Goal: Submit feedback/report problem: Submit feedback/report problem

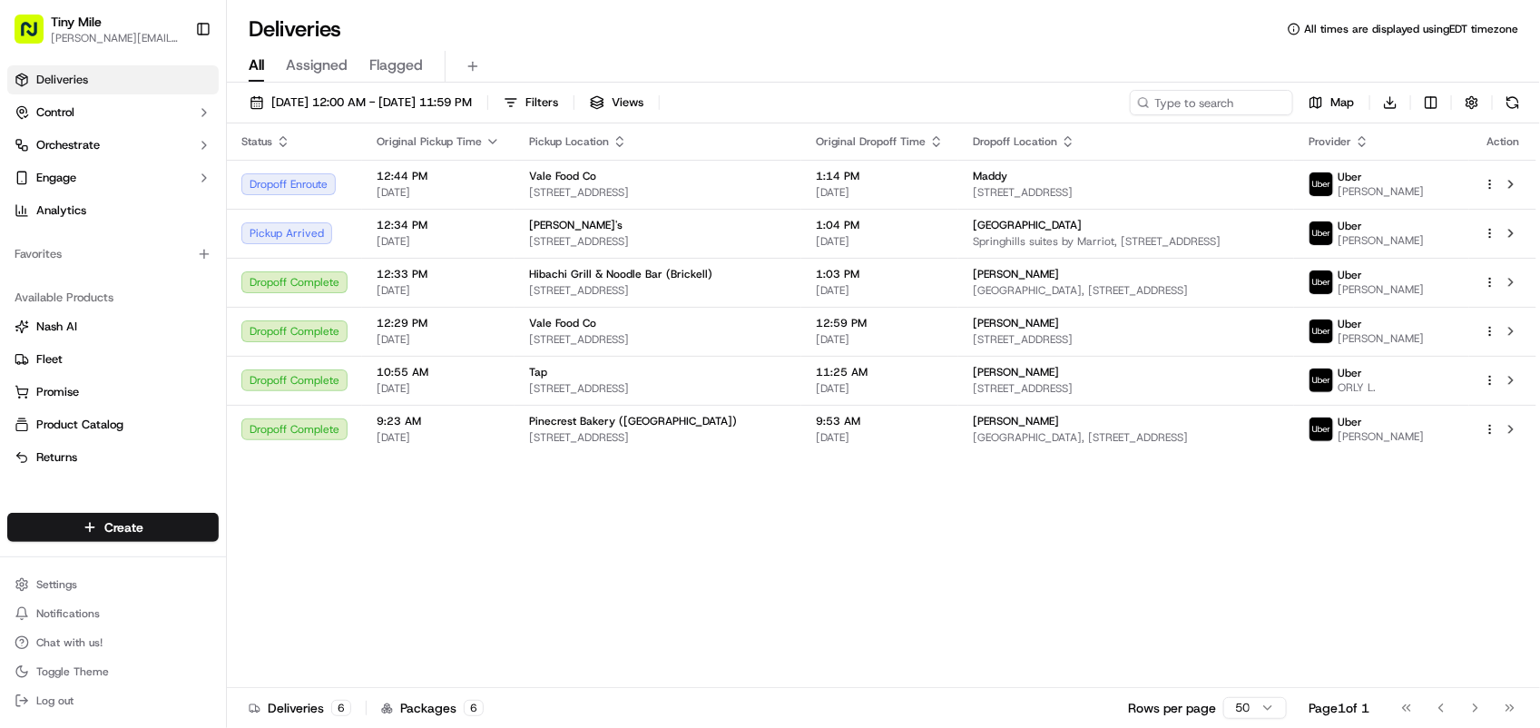
click at [1466, 590] on div "Status Original Pickup Time Pickup Location Original Dropoff Time Dropoff Locat…" at bounding box center [882, 405] width 1310 height 564
click at [309, 98] on span "[DATE] 12:00 AM - [DATE] 11:59 PM" at bounding box center [371, 102] width 201 height 16
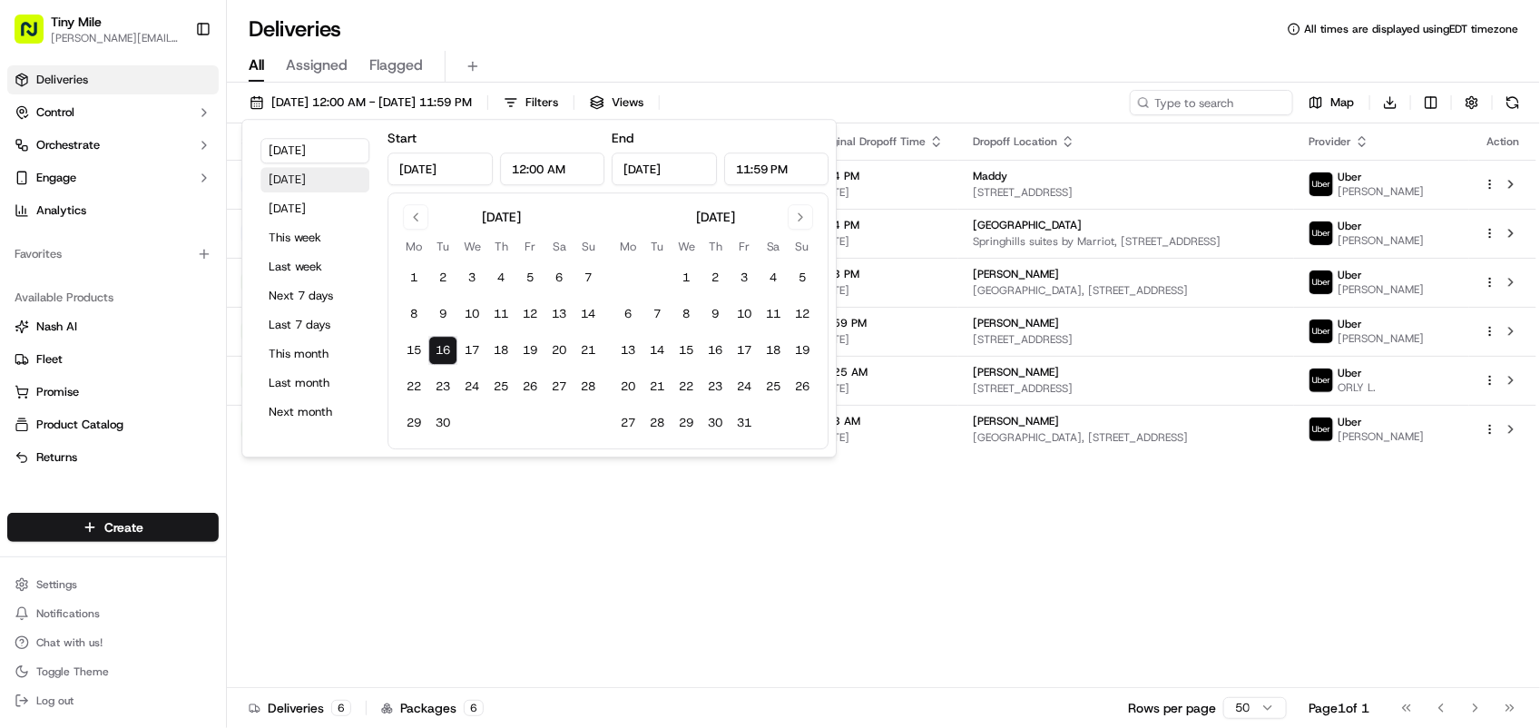
click at [318, 183] on button "[DATE]" at bounding box center [314, 179] width 109 height 25
type input "[DATE]"
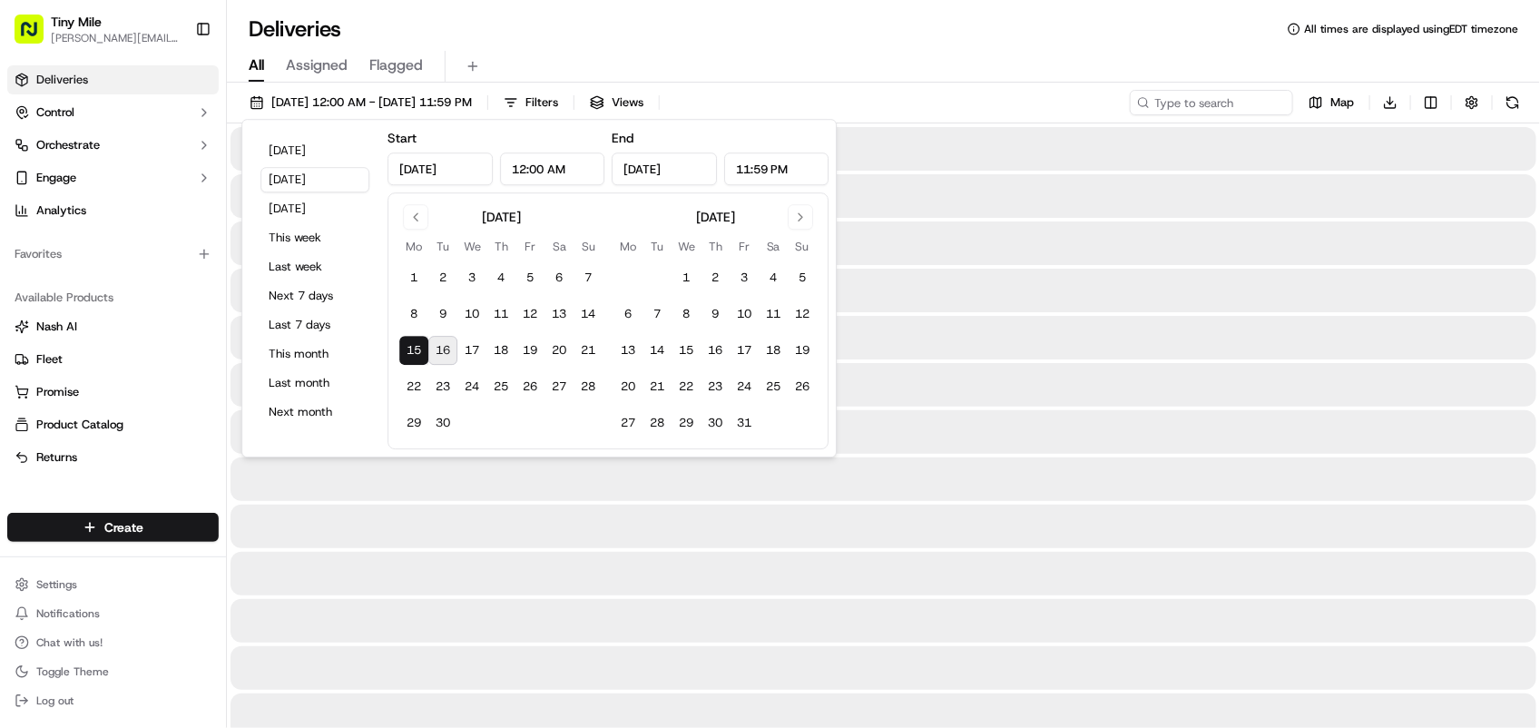
click at [787, 51] on div "All Assigned Flagged" at bounding box center [883, 67] width 1313 height 32
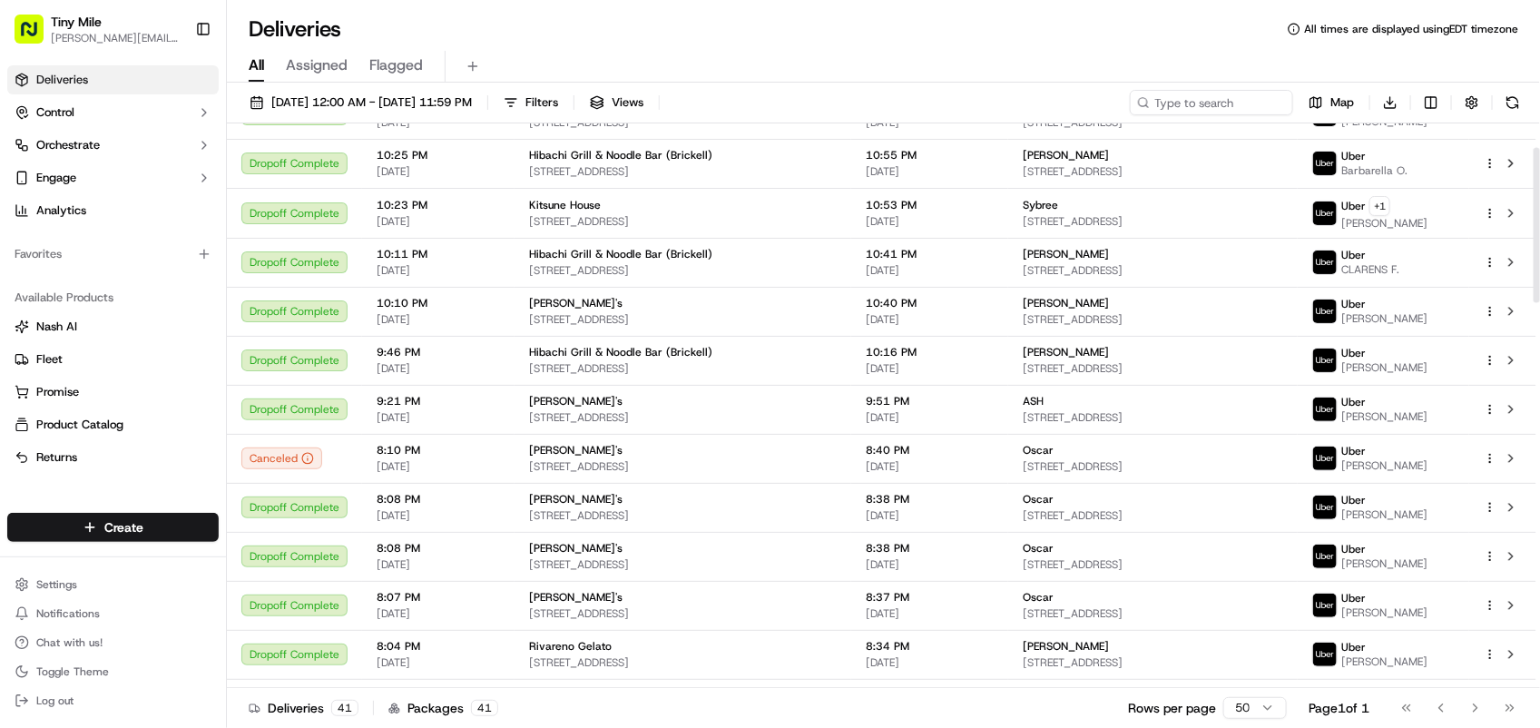
scroll to position [113, 0]
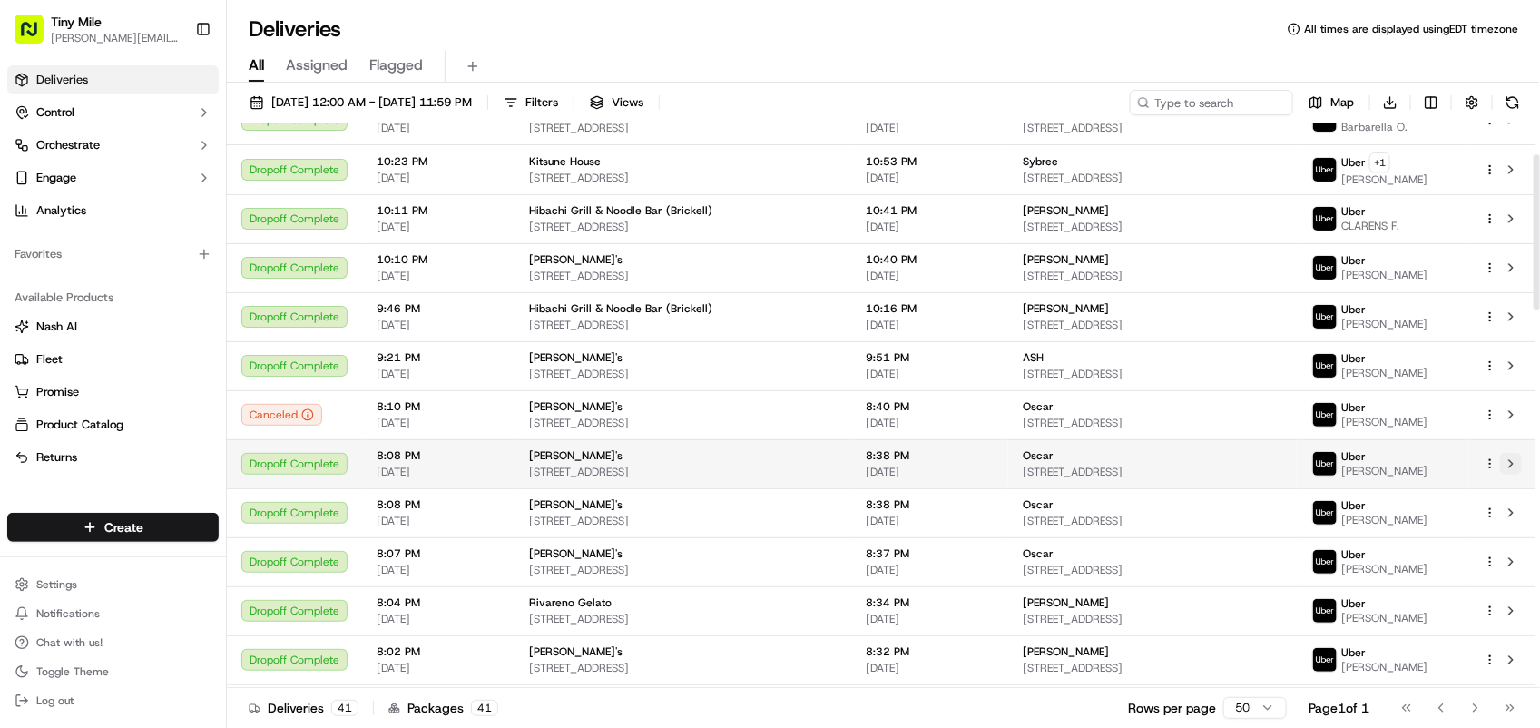
click at [1516, 467] on button at bounding box center [1511, 464] width 22 height 22
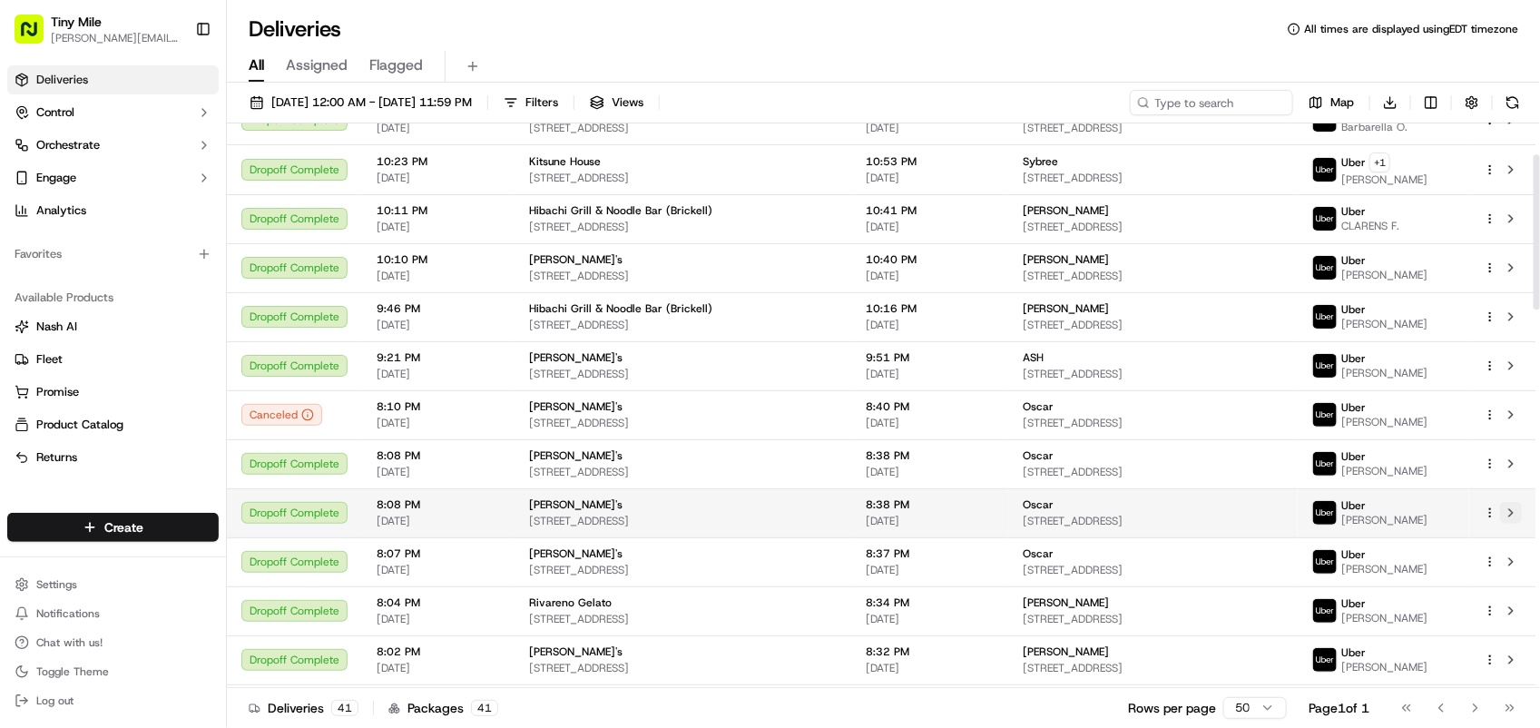
click at [1507, 515] on button at bounding box center [1511, 513] width 22 height 22
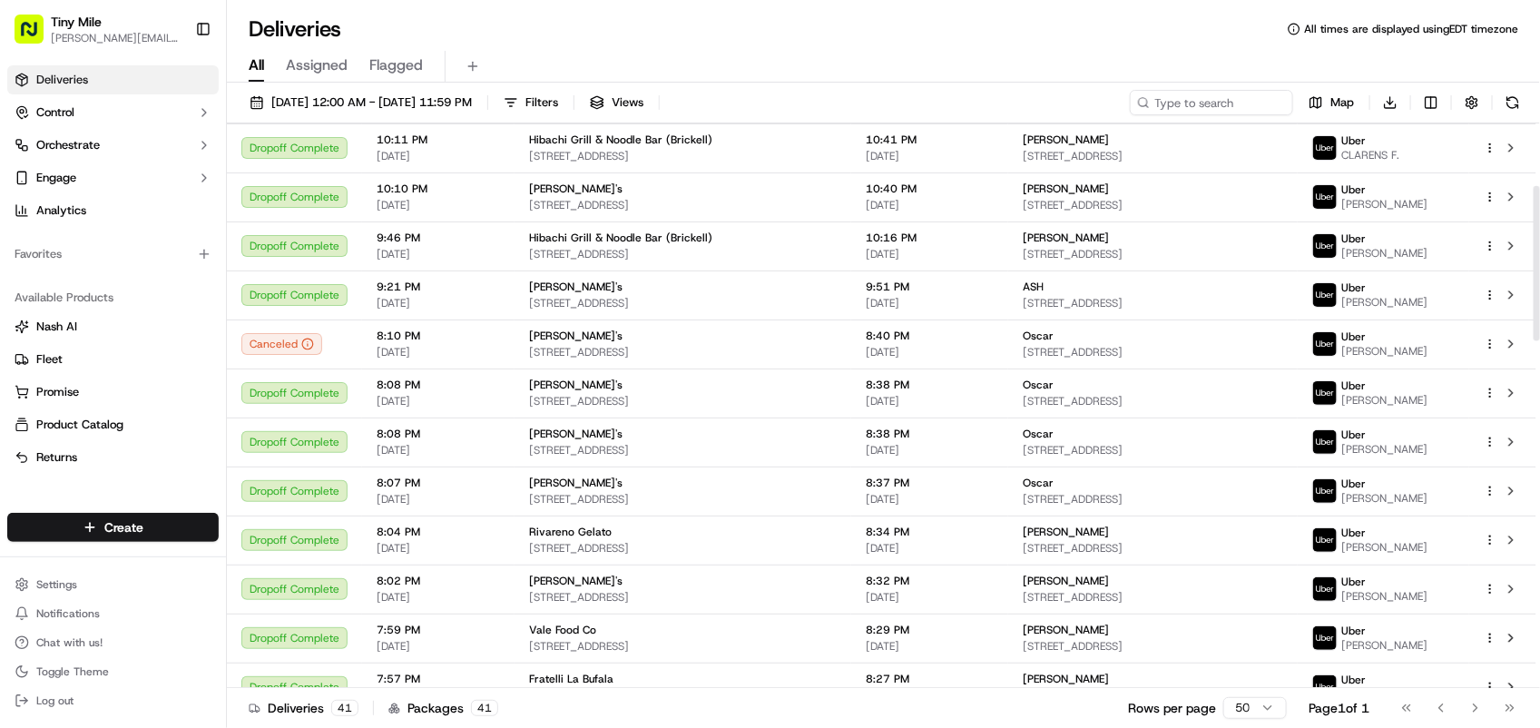
scroll to position [227, 0]
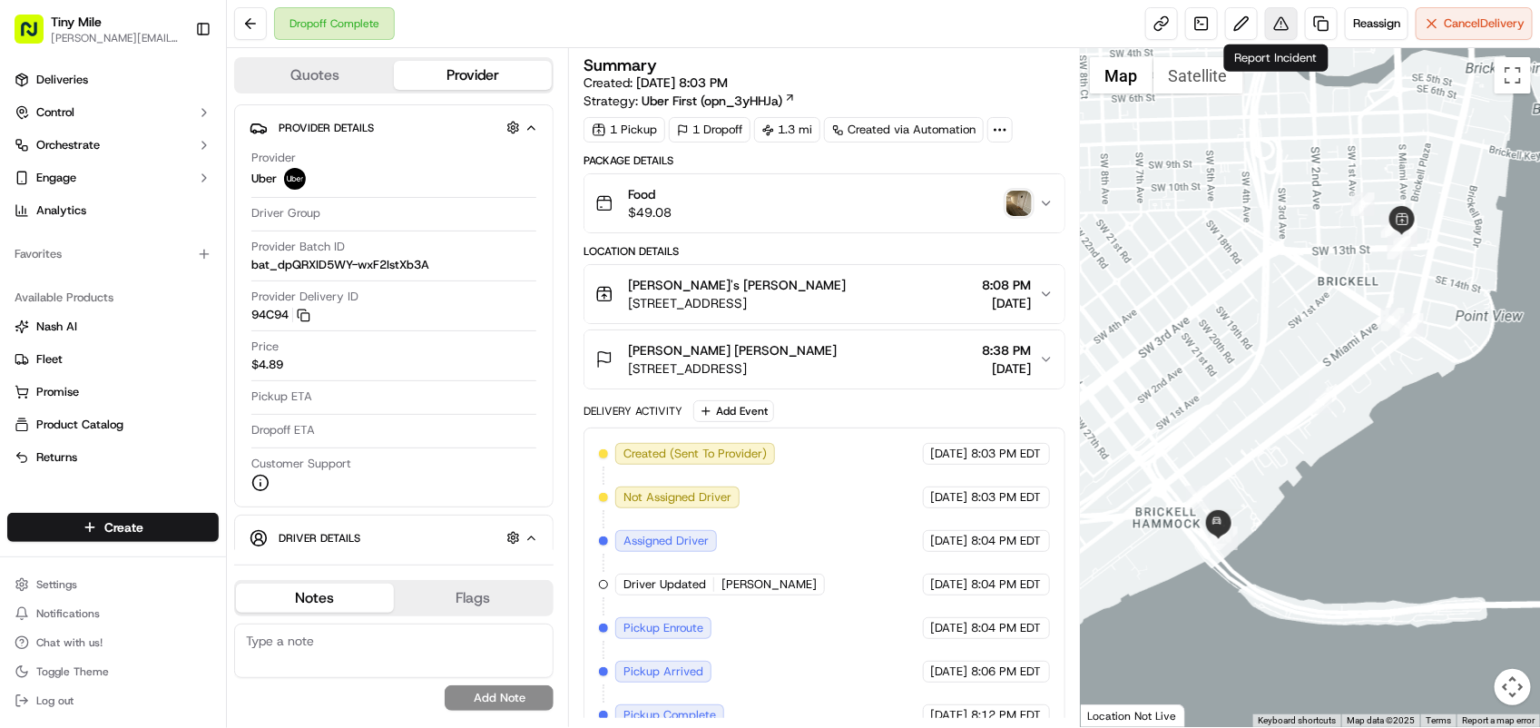
click at [1281, 30] on button at bounding box center [1281, 23] width 33 height 33
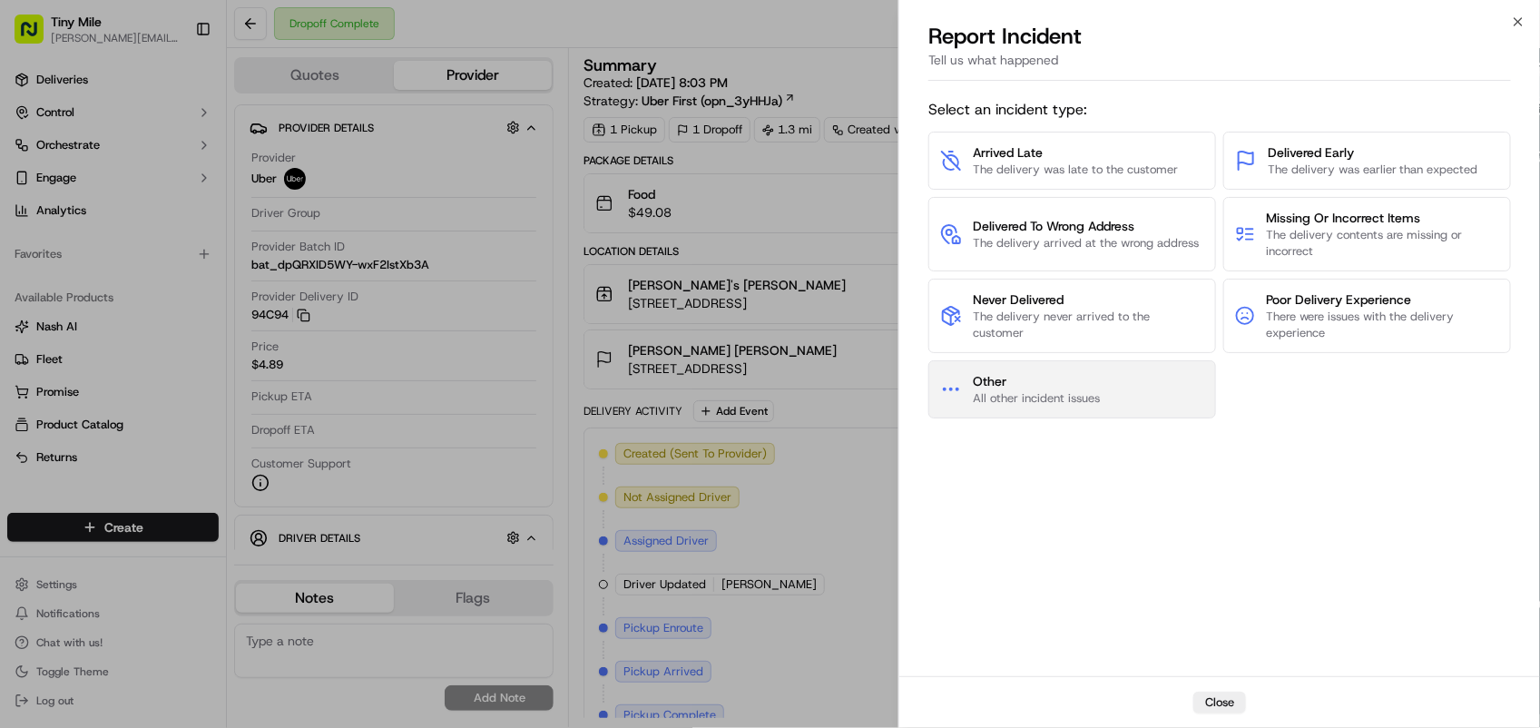
click at [1091, 375] on span "Other" at bounding box center [1036, 381] width 127 height 18
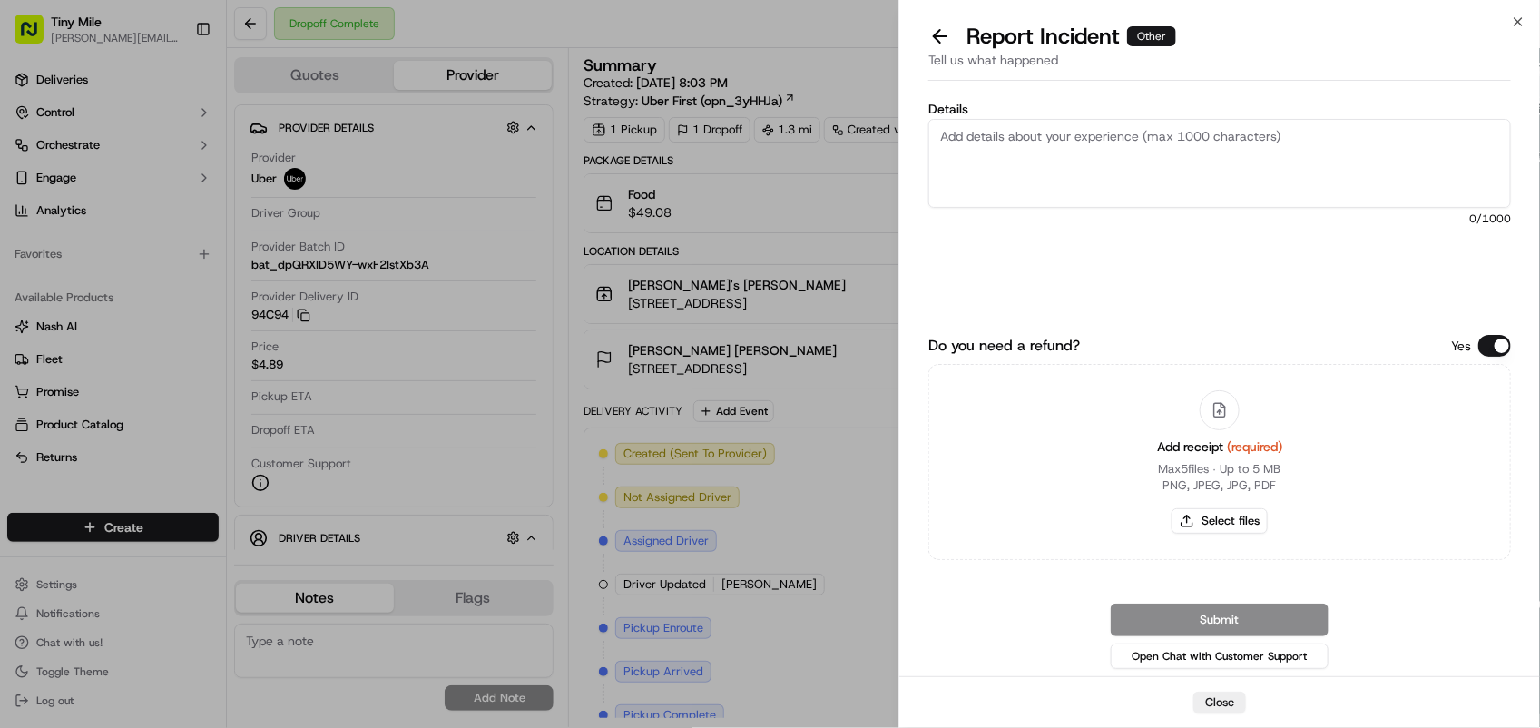
click at [1021, 148] on textarea "Details" at bounding box center [1219, 163] width 583 height 89
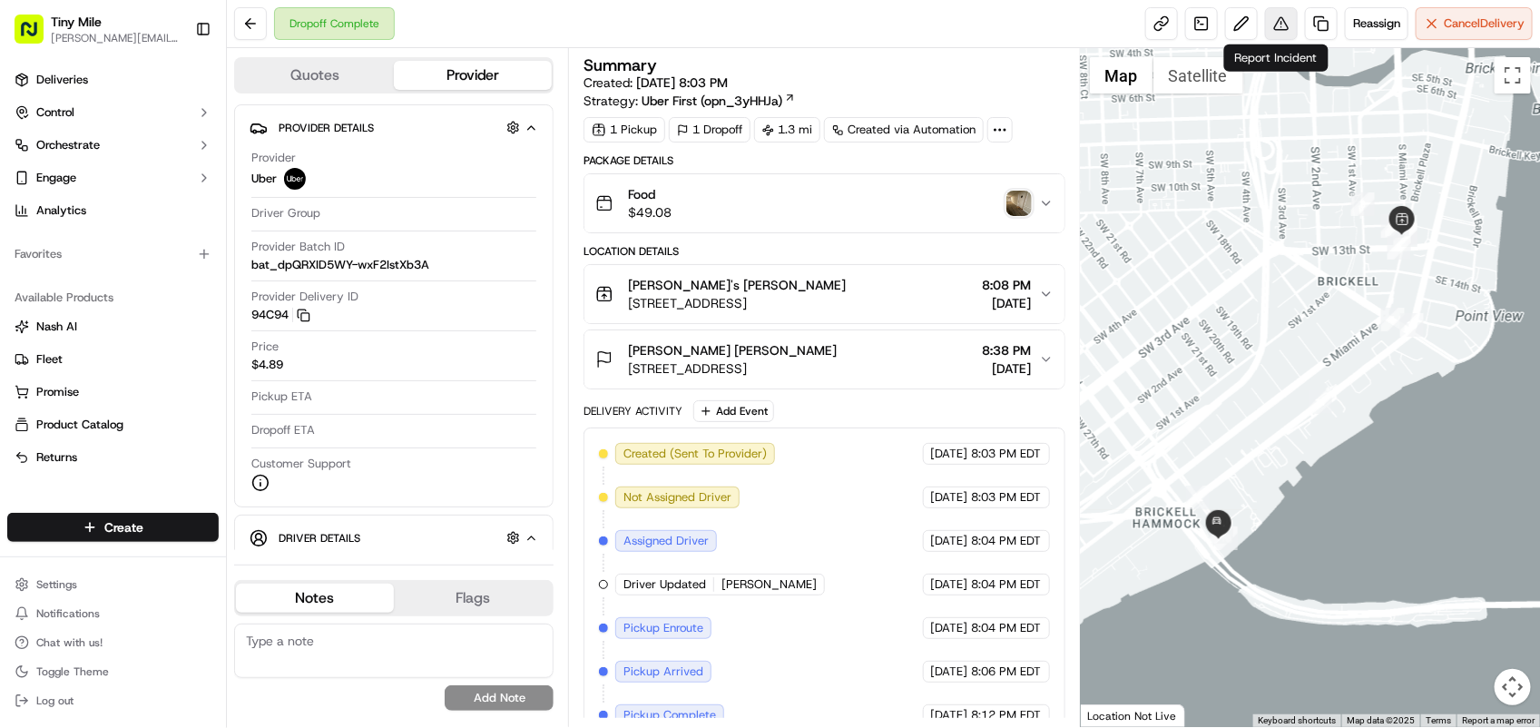
click at [1271, 10] on button at bounding box center [1281, 23] width 33 height 33
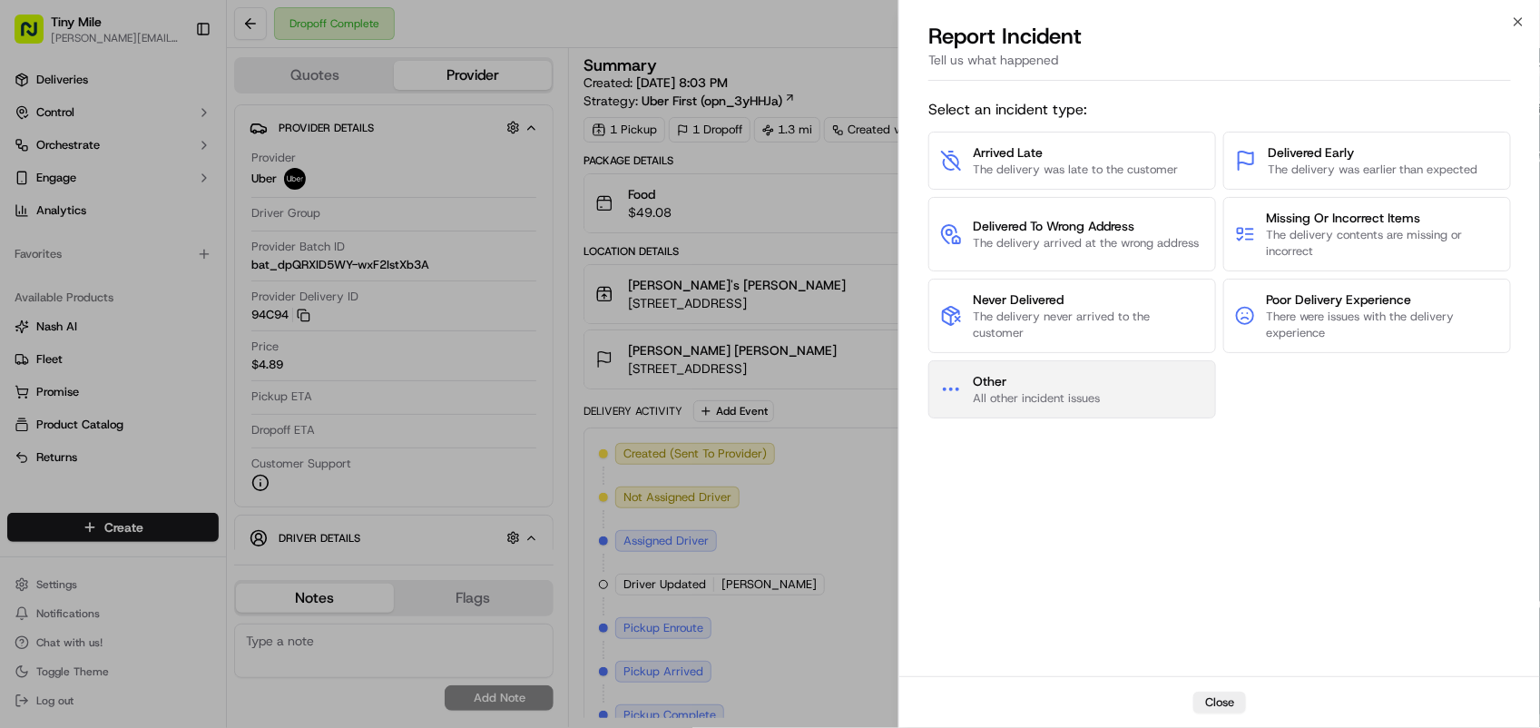
click at [992, 391] on span "All other incident issues" at bounding box center [1036, 398] width 127 height 16
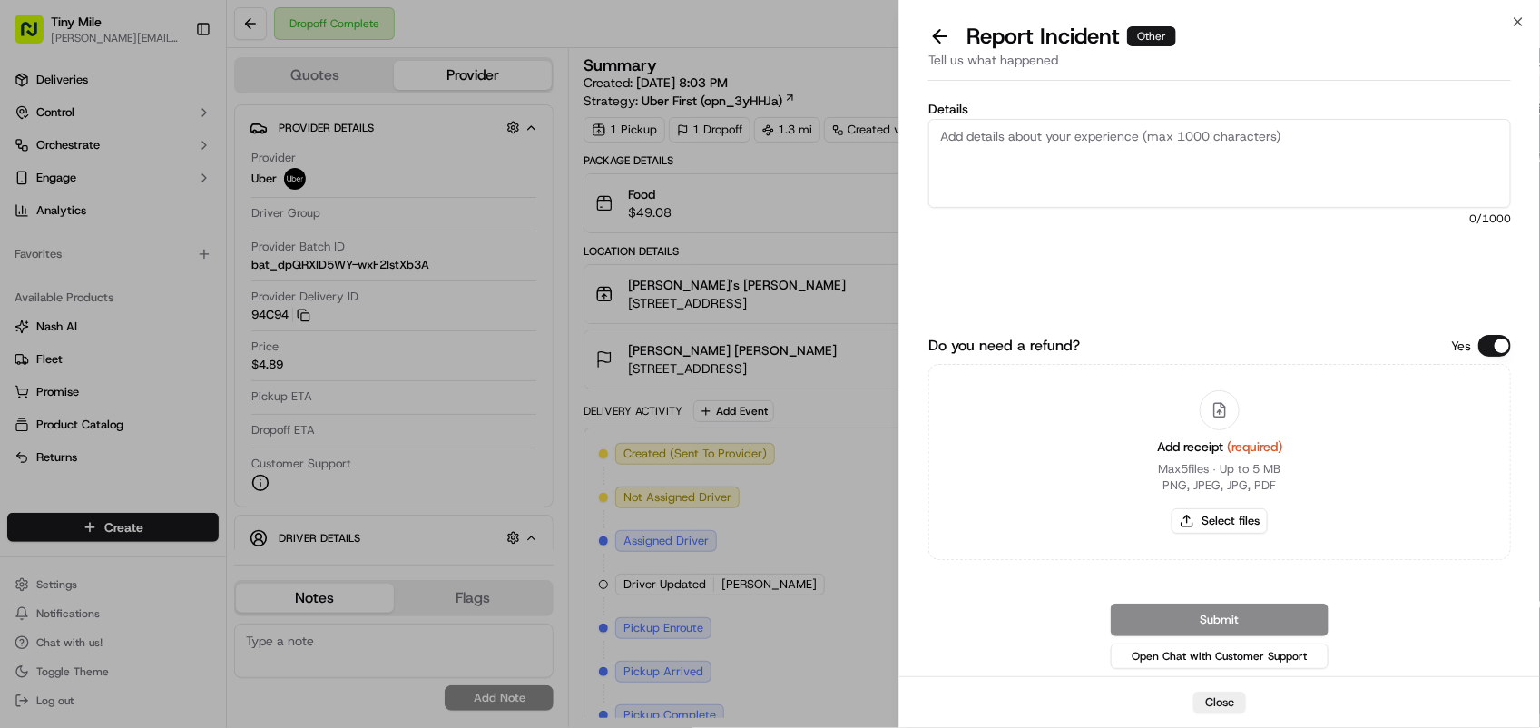
click at [1009, 152] on textarea "Details" at bounding box center [1219, 163] width 583 height 89
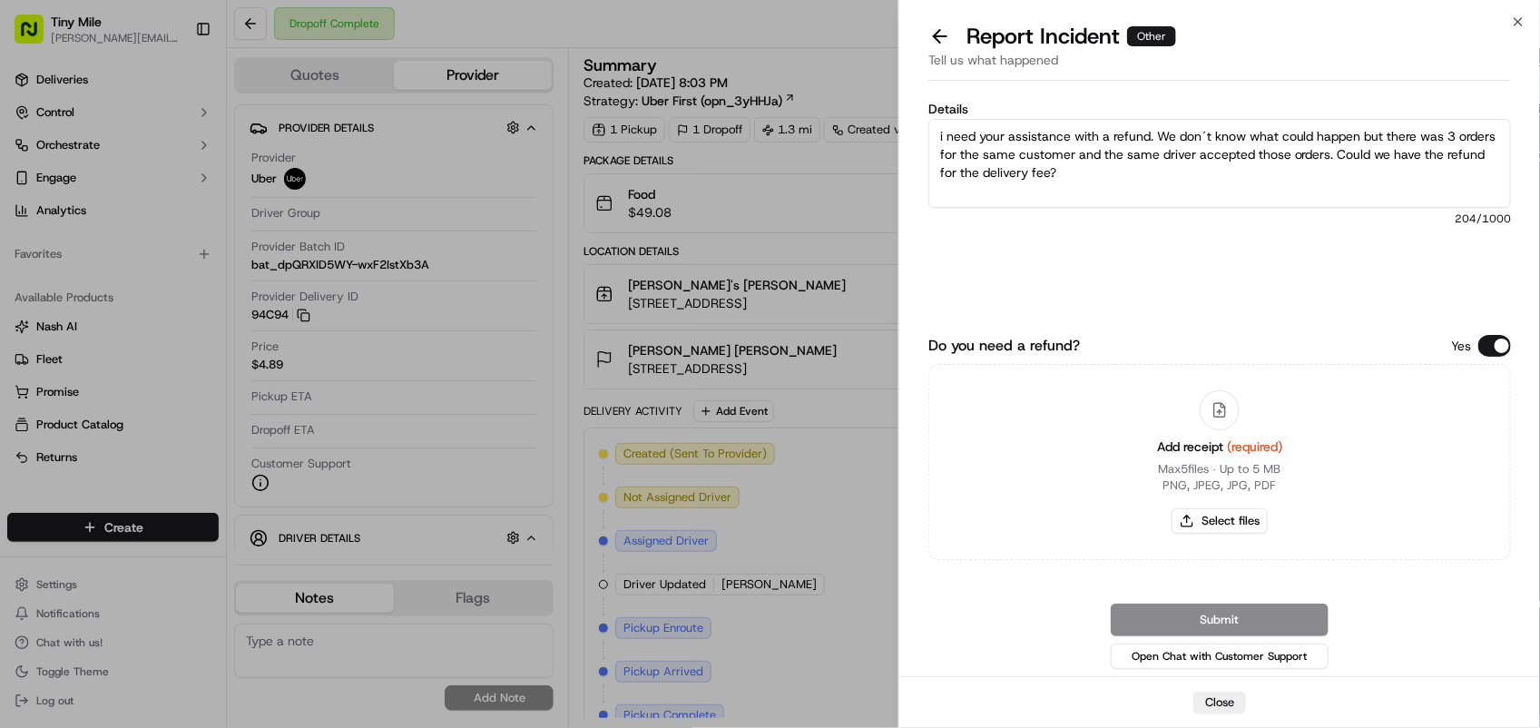
type textarea "i need your assistance with a refund. We don´t know what could happen but there…"
click at [1405, 551] on div "Add receipt (required) Max 5 files ∙ Up to 5 MB PNG, JPEG, JPG, PDF Select files" at bounding box center [1219, 462] width 583 height 196
click at [1212, 511] on button "Select files" at bounding box center [1220, 520] width 96 height 25
type input "C:\fakepath\refund 1.png"
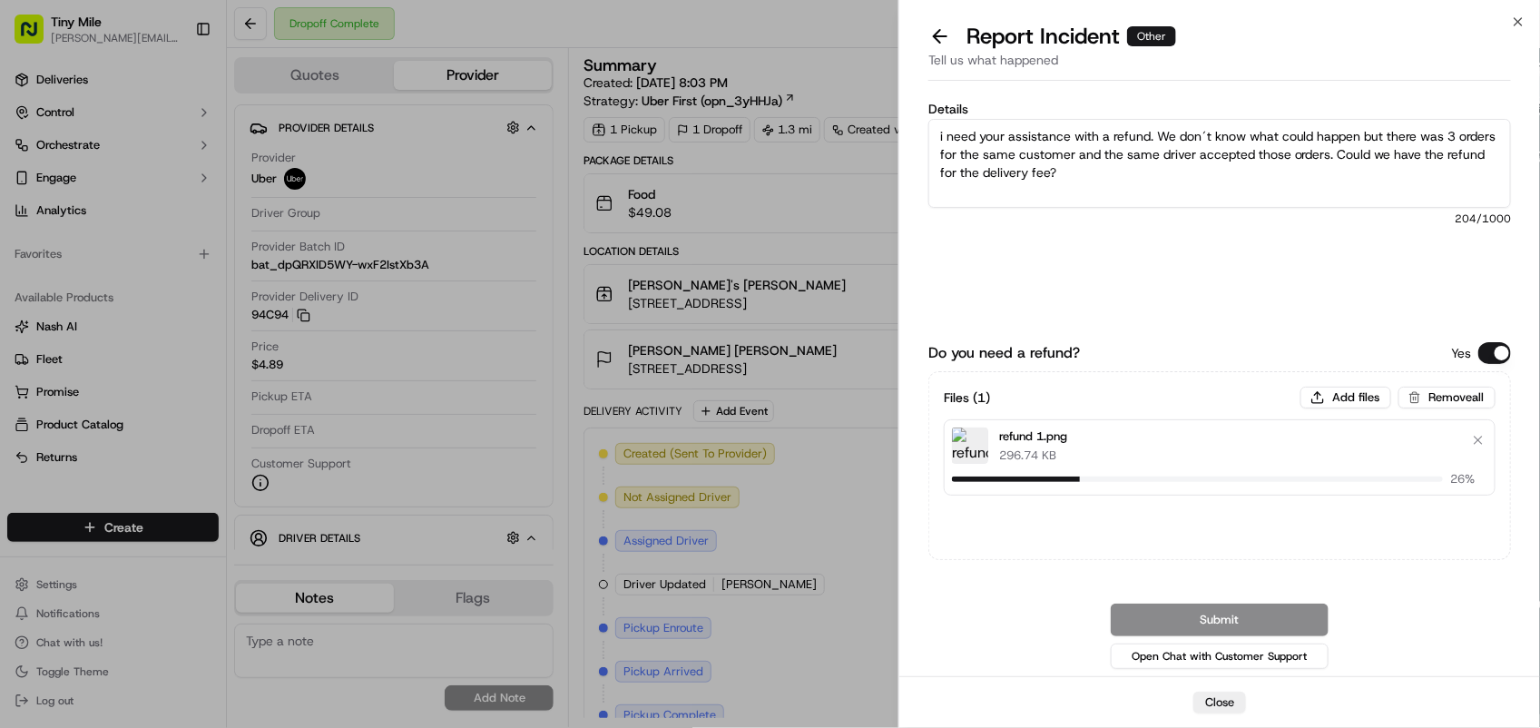
click at [1100, 146] on textarea "i need your assistance with a refund. We don´t know what could happen but there…" at bounding box center [1219, 163] width 583 height 89
click at [1192, 623] on button "Submit" at bounding box center [1220, 619] width 218 height 33
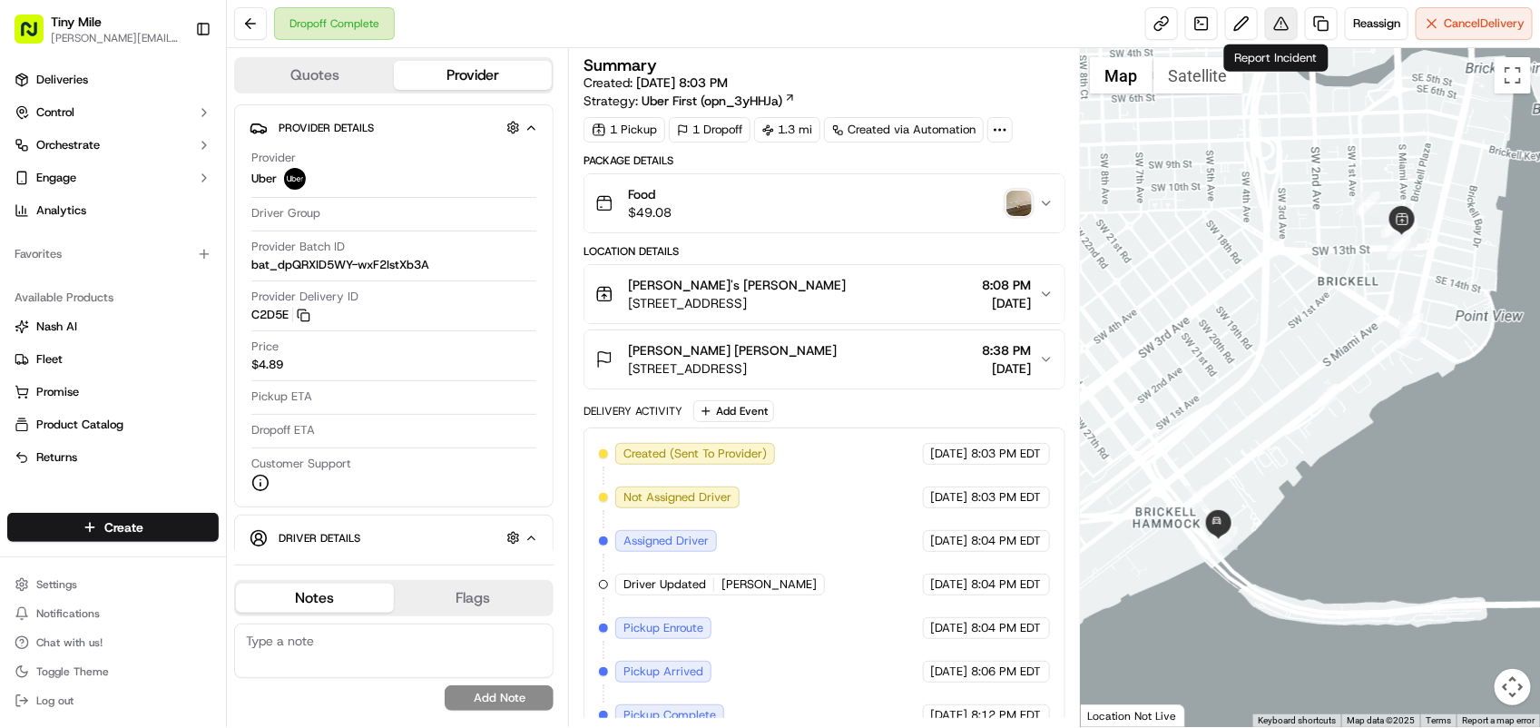
click at [1271, 24] on button at bounding box center [1281, 23] width 33 height 33
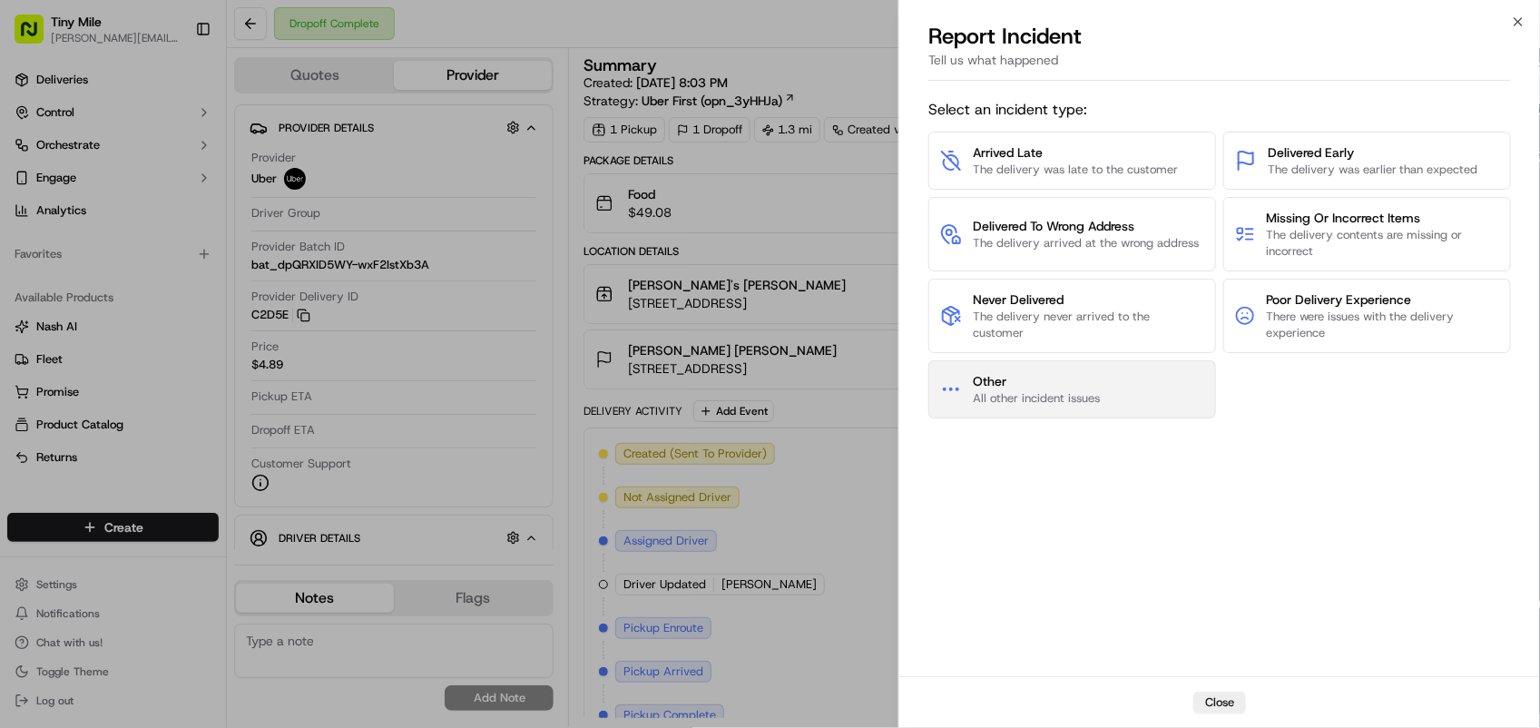
click at [1036, 382] on span "Other" at bounding box center [1036, 381] width 127 height 18
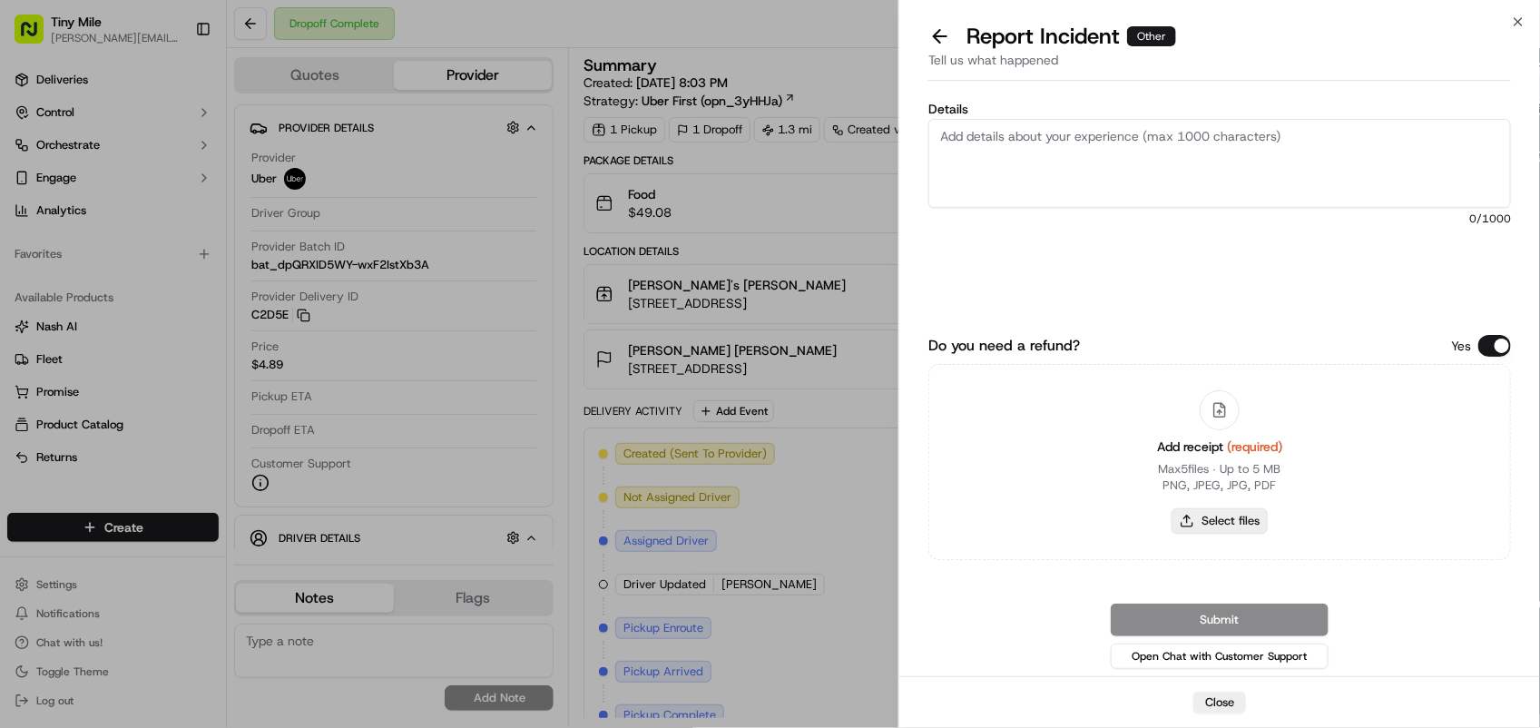
click at [1231, 514] on button "Select files" at bounding box center [1220, 520] width 96 height 25
type input "C:\fakepath\refund 2.png"
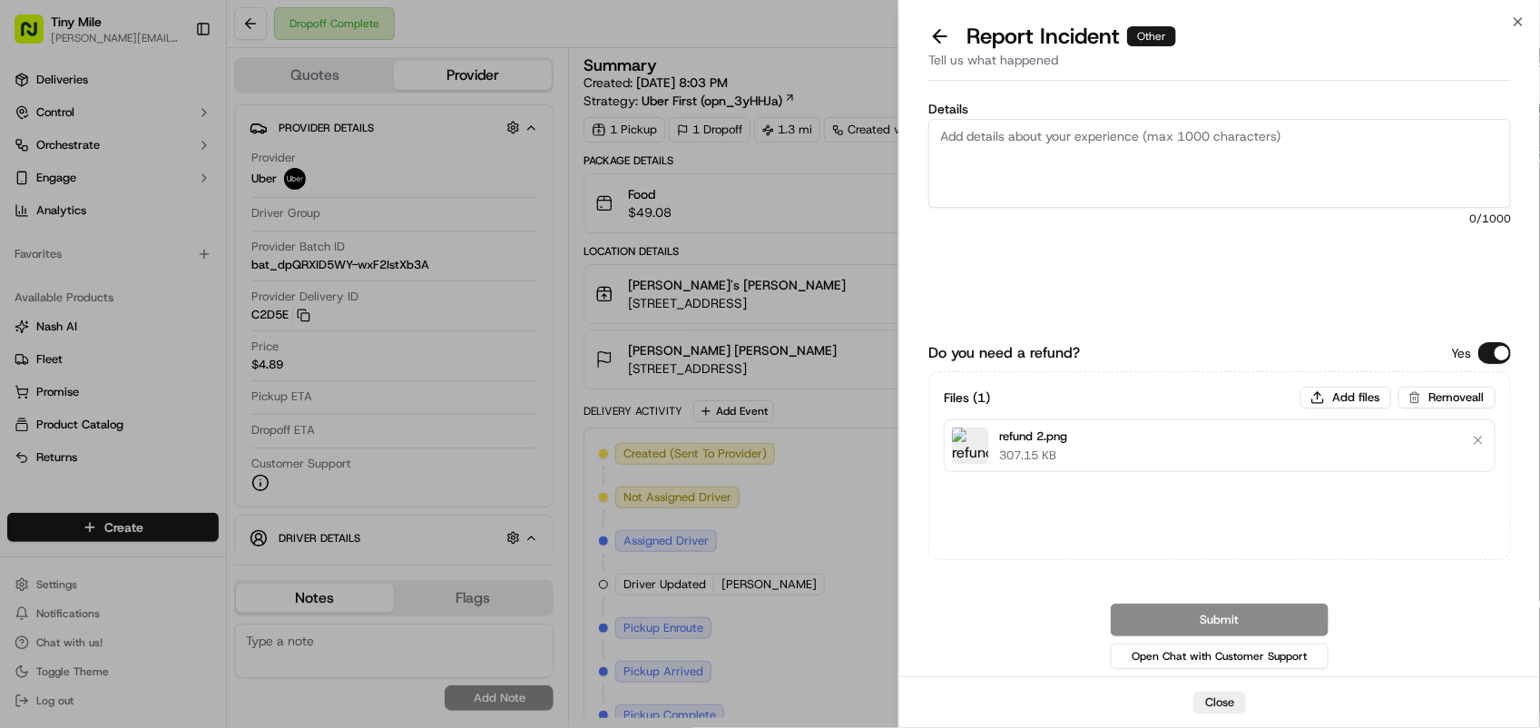
click at [956, 161] on textarea "Details" at bounding box center [1219, 163] width 583 height 89
paste textarea "i need your assistance with a refund. We don´t know what could happen but there…"
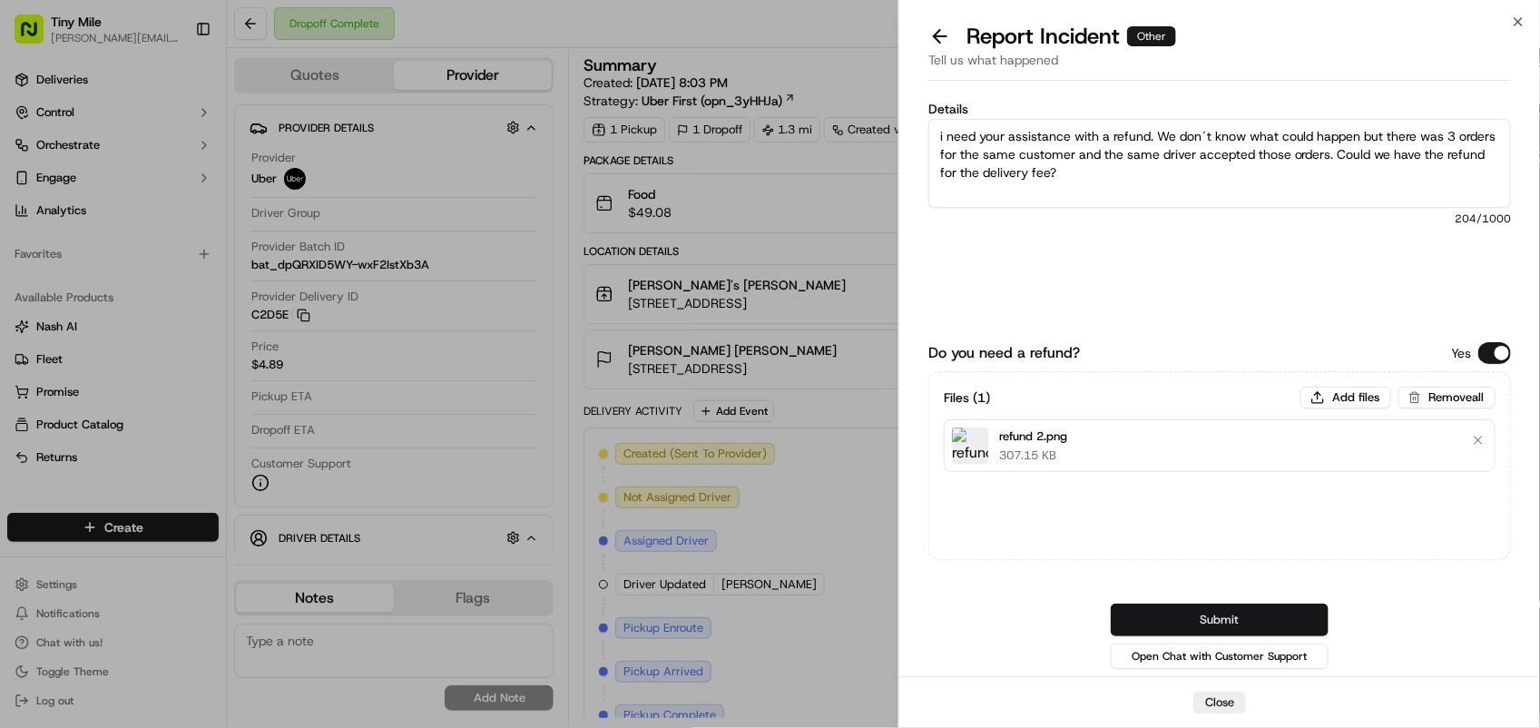
type textarea "i need your assistance with a refund. We don´t know what could happen but there…"
click at [1286, 609] on button "Submit" at bounding box center [1220, 619] width 218 height 33
